Goal: Task Accomplishment & Management: Manage account settings

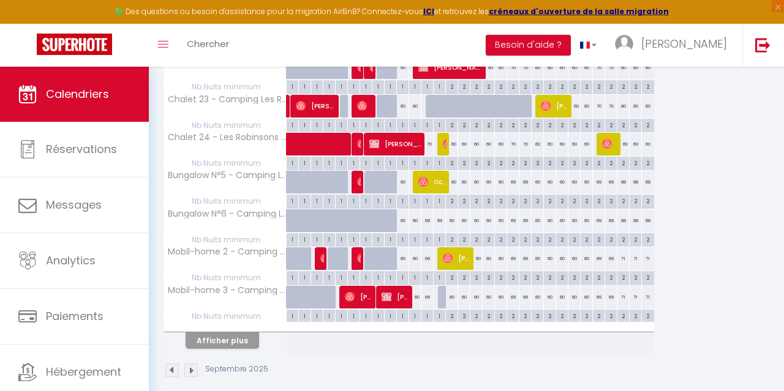
scroll to position [723, 0]
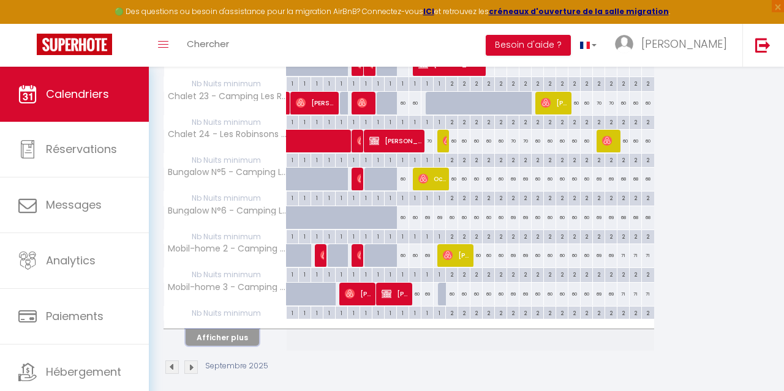
click at [247, 330] on button "Afficher plus" at bounding box center [223, 338] width 74 height 17
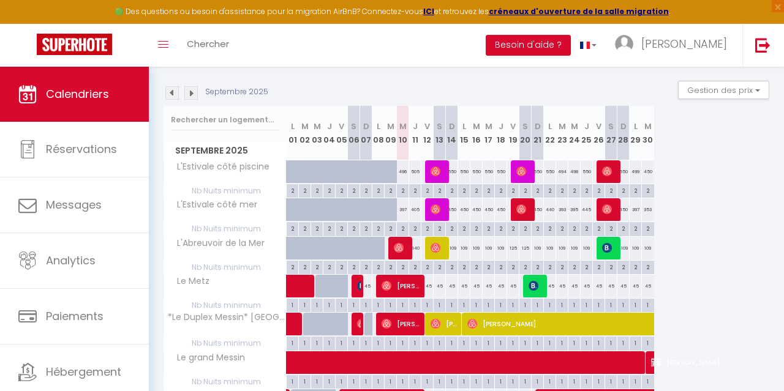
scroll to position [22, 0]
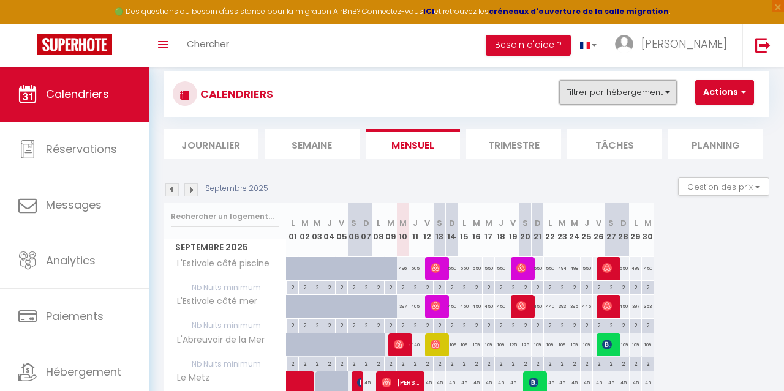
click at [666, 91] on button "Filtrer par hébergement" at bounding box center [618, 92] width 118 height 25
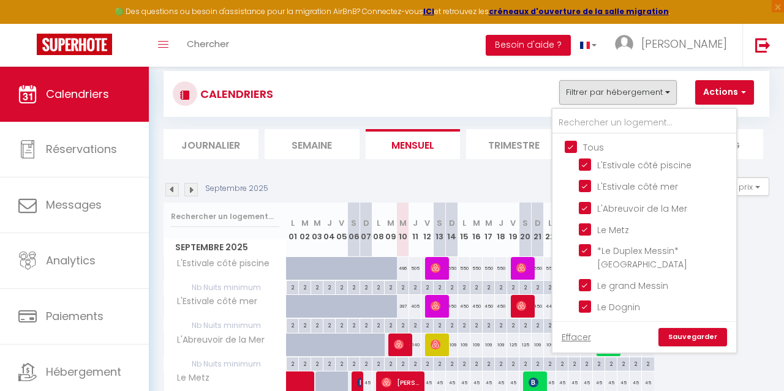
click at [594, 147] on input "Tous" at bounding box center [657, 146] width 184 height 12
checkbox input "false"
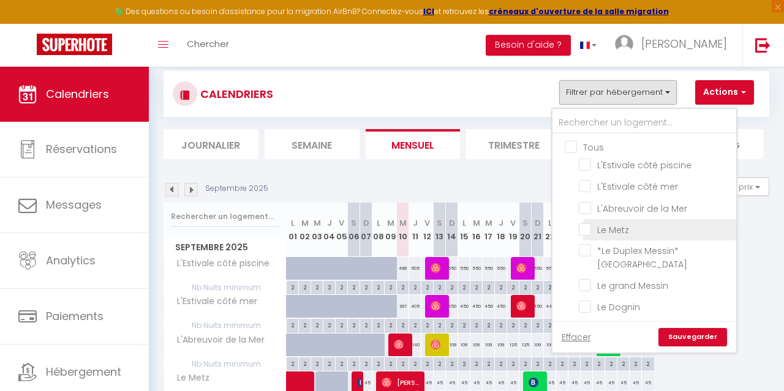
checkbox input "false"
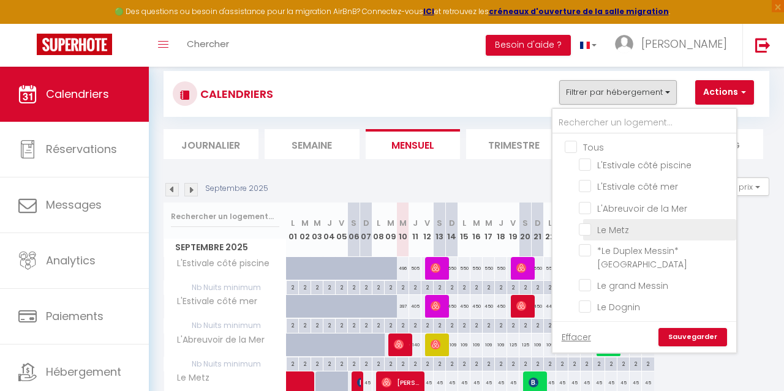
checkbox input "false"
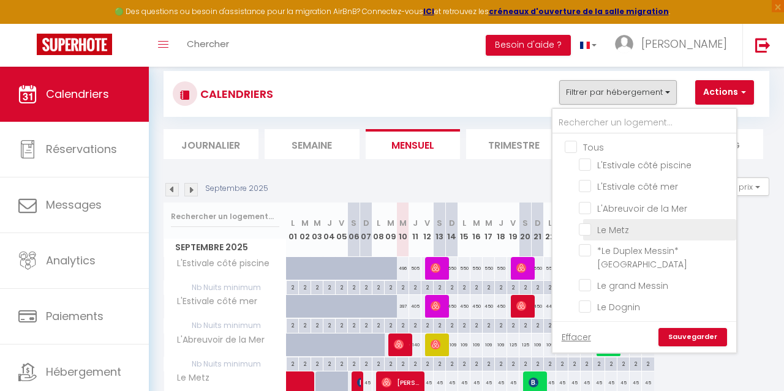
checkbox input "false"
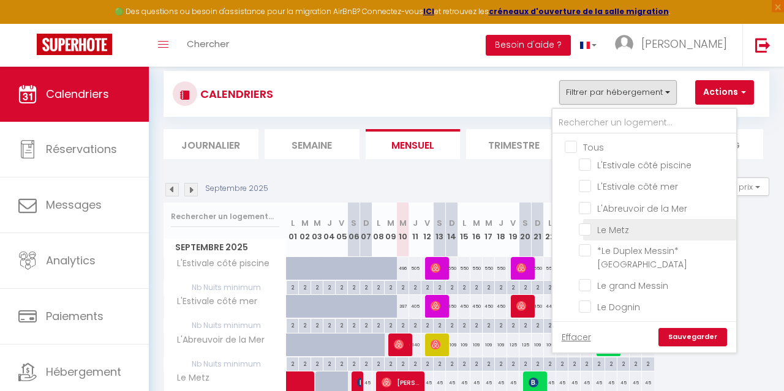
checkbox input "false"
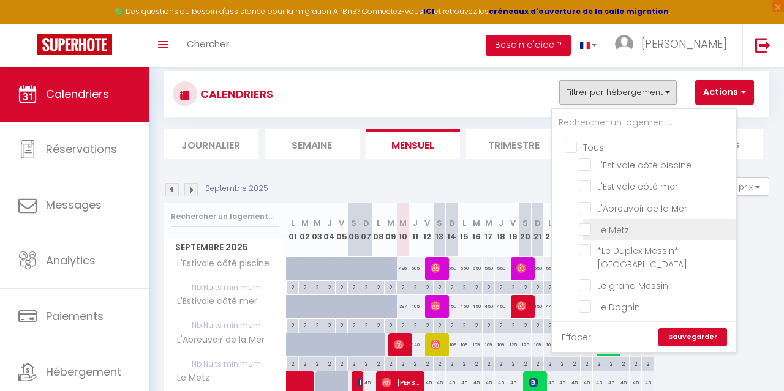
checkbox input "false"
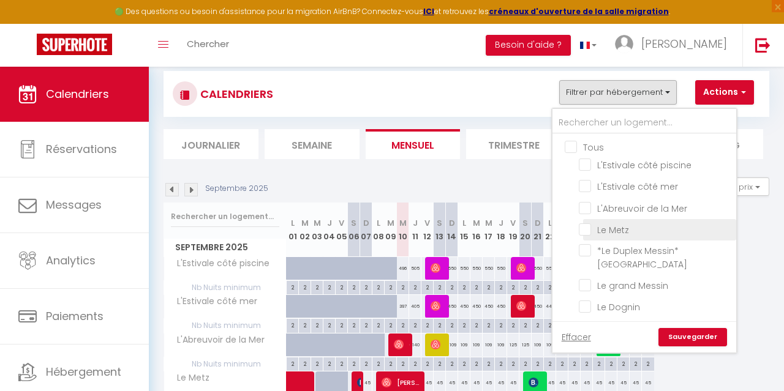
checkbox input "false"
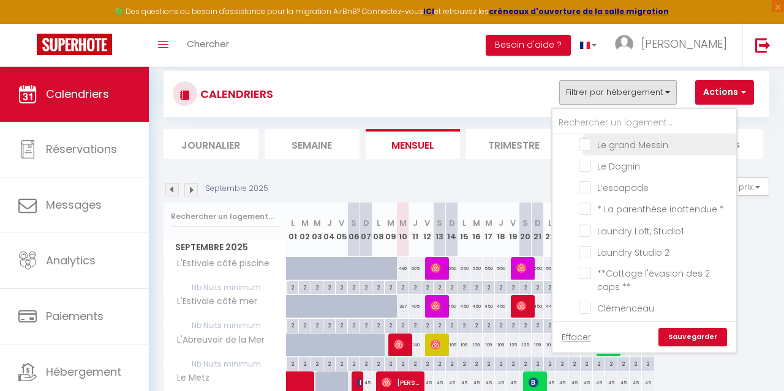
scroll to position [142, 0]
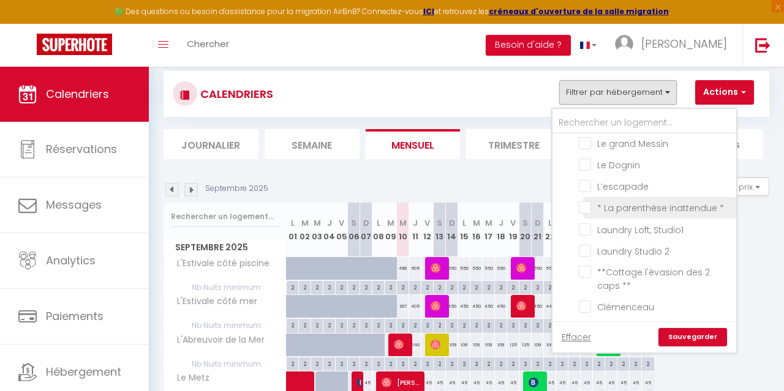
click at [638, 201] on input "* La parenthèse inattendue *" at bounding box center [655, 207] width 153 height 12
checkbox input "true"
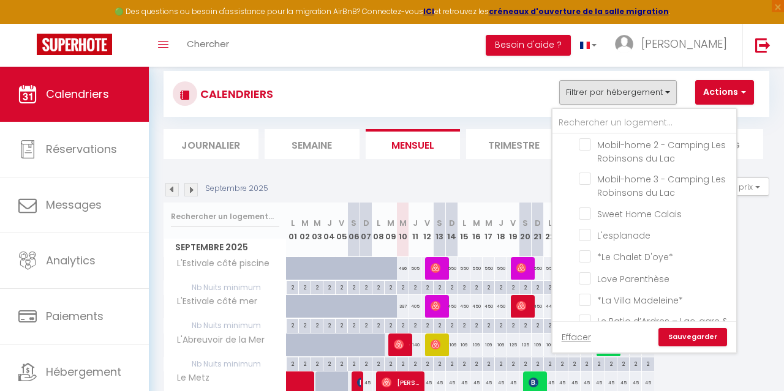
scroll to position [497, 0]
click at [645, 271] on input "Love Parenthèse" at bounding box center [655, 277] width 153 height 12
checkbox input "true"
click at [695, 339] on link "Sauvegarder" at bounding box center [692, 337] width 69 height 18
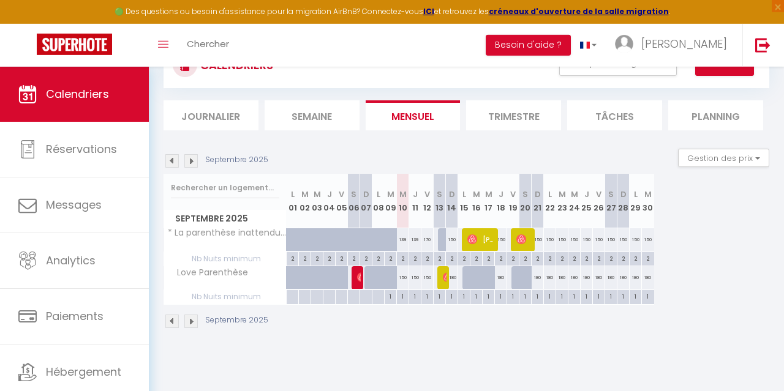
scroll to position [67, 0]
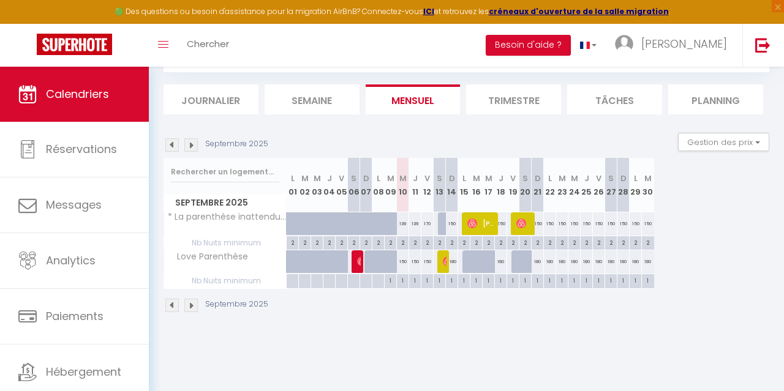
click at [401, 262] on div "150" at bounding box center [403, 262] width 12 height 23
type input "150"
type input "Mer 10 Septembre 2025"
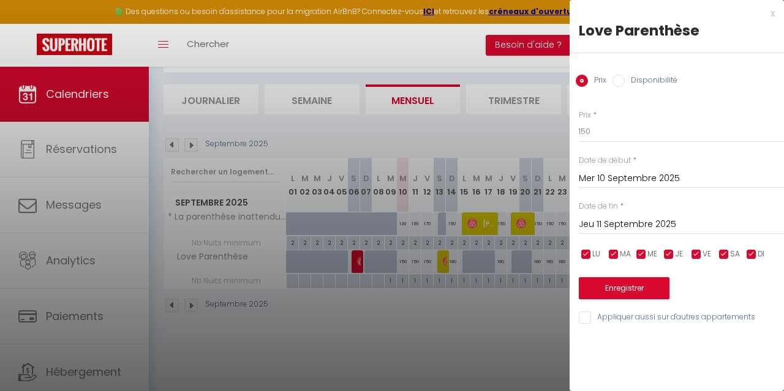
click at [604, 221] on input "Jeu 11 Septembre 2025" at bounding box center [681, 225] width 205 height 16
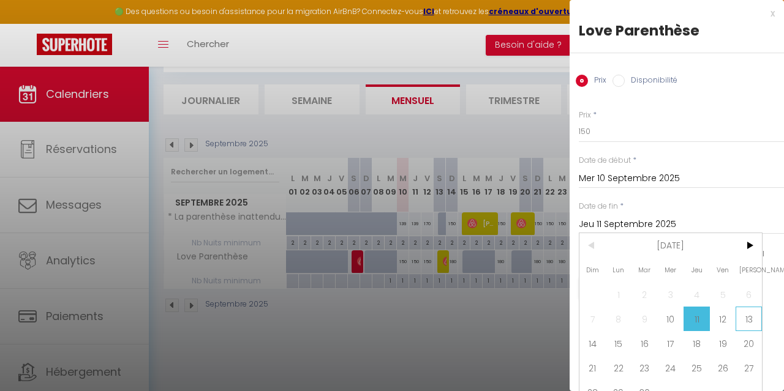
click at [745, 322] on span "13" at bounding box center [749, 319] width 26 height 25
type input "Sam 13 Septembre 2025"
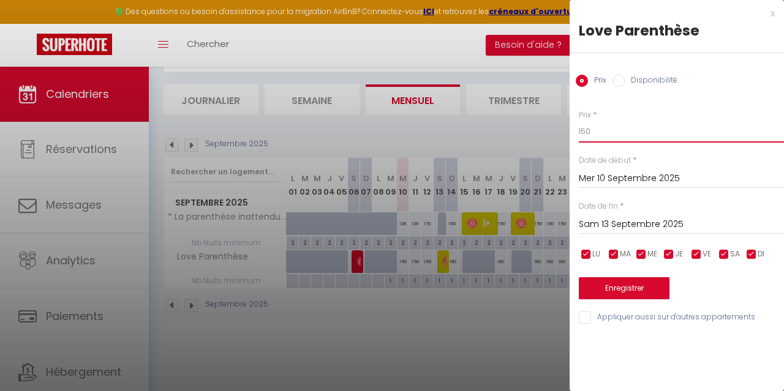
drag, startPoint x: 603, startPoint y: 123, endPoint x: 557, endPoint y: 124, distance: 46.6
click at [579, 124] on input "150" at bounding box center [681, 132] width 205 height 22
type input "139"
click at [649, 295] on button "Enregistrer" at bounding box center [624, 288] width 91 height 22
